Goal: Find specific page/section: Find specific page/section

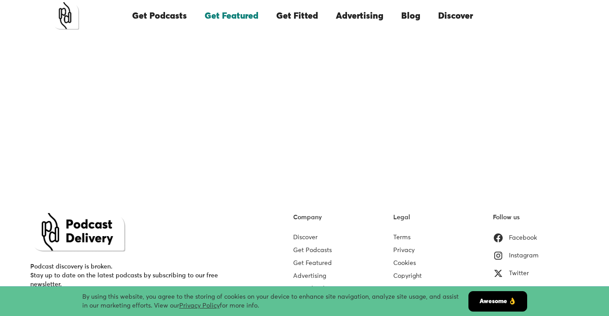
scroll to position [220, 0]
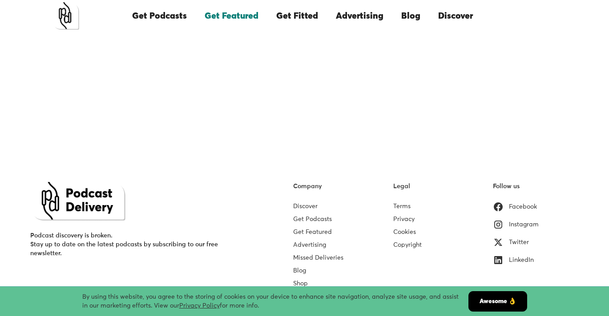
click at [505, 306] on link "Awesome 👌" at bounding box center [497, 302] width 59 height 20
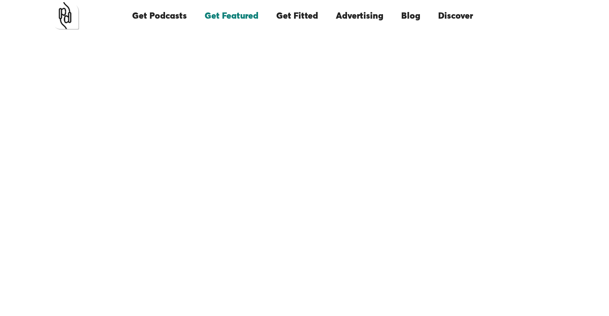
scroll to position [25, 0]
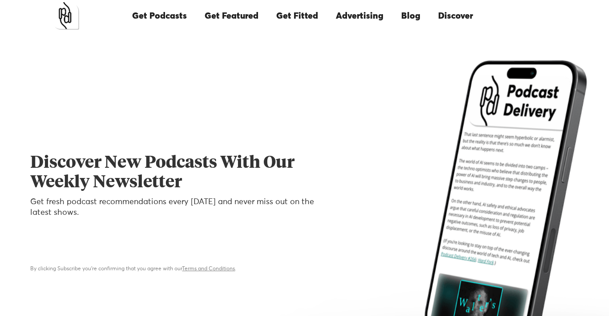
click at [245, 16] on link "Get Featured" at bounding box center [232, 16] width 72 height 30
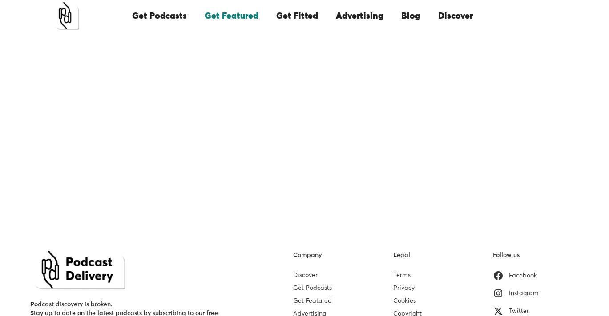
scroll to position [257, 0]
